Goal: Task Accomplishment & Management: Manage account settings

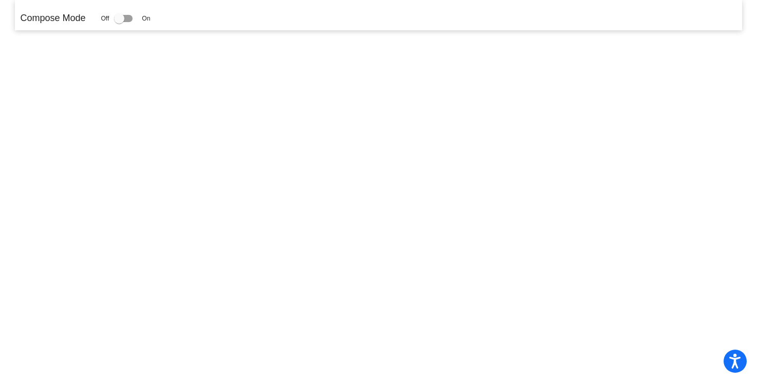
click at [131, 23] on label at bounding box center [125, 18] width 23 height 12
click at [119, 23] on input "checkbox" at bounding box center [119, 22] width 1 height 1
click at [131, 17] on div at bounding box center [123, 18] width 19 height 7
click at [119, 22] on input "checkbox" at bounding box center [119, 22] width 1 height 1
checkbox input "false"
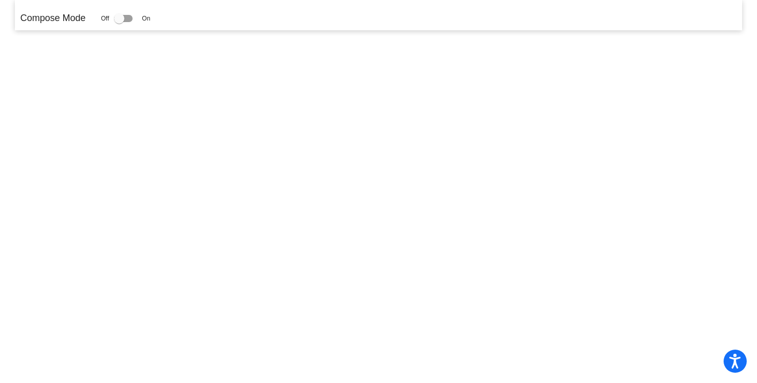
click at [42, 27] on div "Compose Mode Off On" at bounding box center [378, 15] width 727 height 30
